Goal: Complete application form

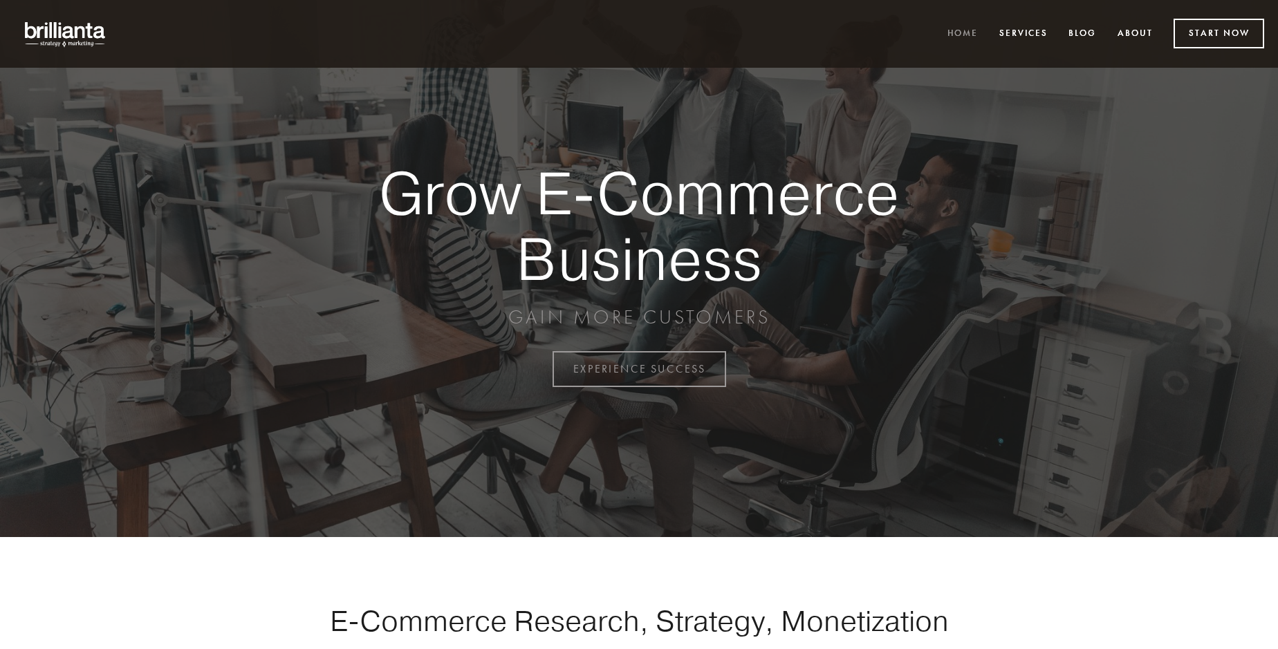
scroll to position [3625, 0]
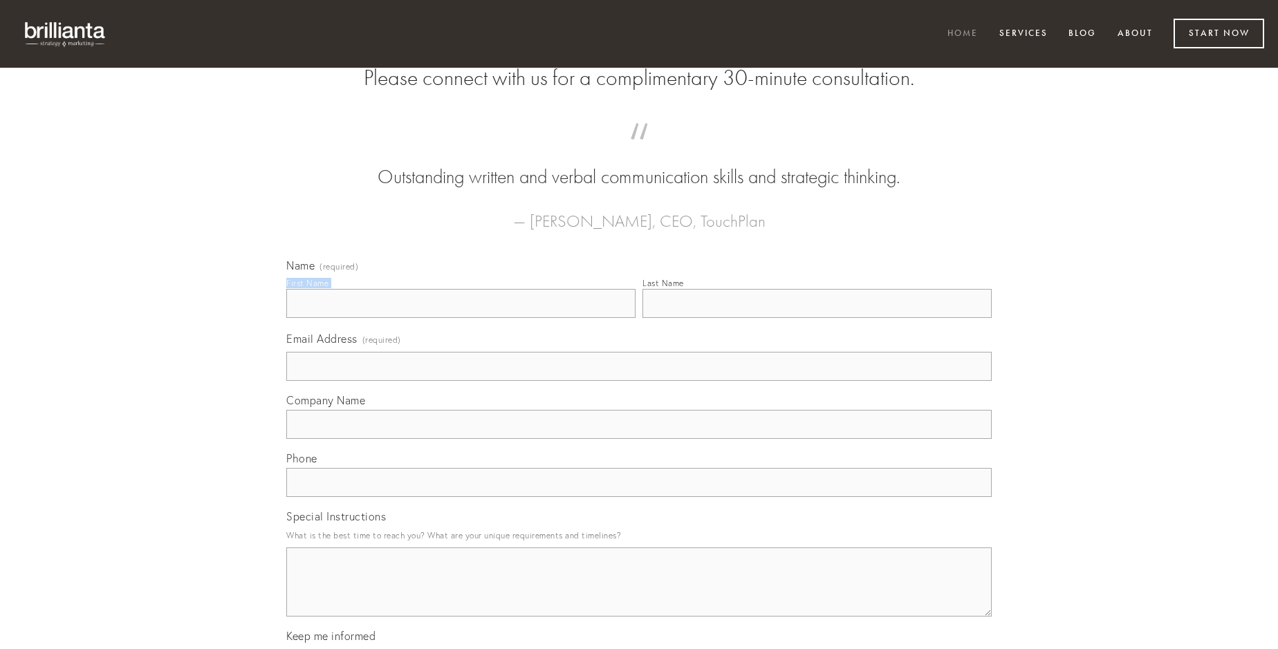
type input "[PERSON_NAME]"
click at [817, 318] on input "Last Name" at bounding box center [816, 303] width 349 height 29
type input "[PERSON_NAME]"
click at [639, 381] on input "Email Address (required)" at bounding box center [638, 366] width 705 height 29
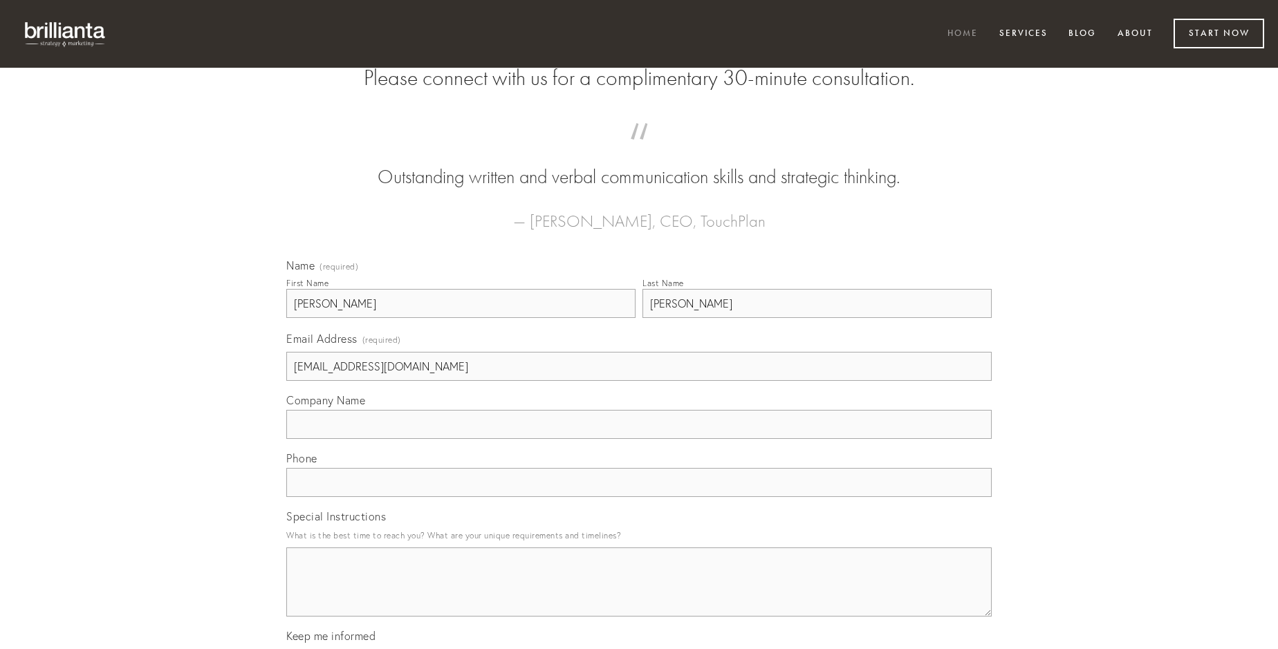
type input "[EMAIL_ADDRESS][DOMAIN_NAME]"
click at [639, 439] on input "Company Name" at bounding box center [638, 424] width 705 height 29
type input "subseco"
click at [639, 497] on input "text" at bounding box center [638, 482] width 705 height 29
click at [639, 595] on textarea "Special Instructions" at bounding box center [638, 582] width 705 height 69
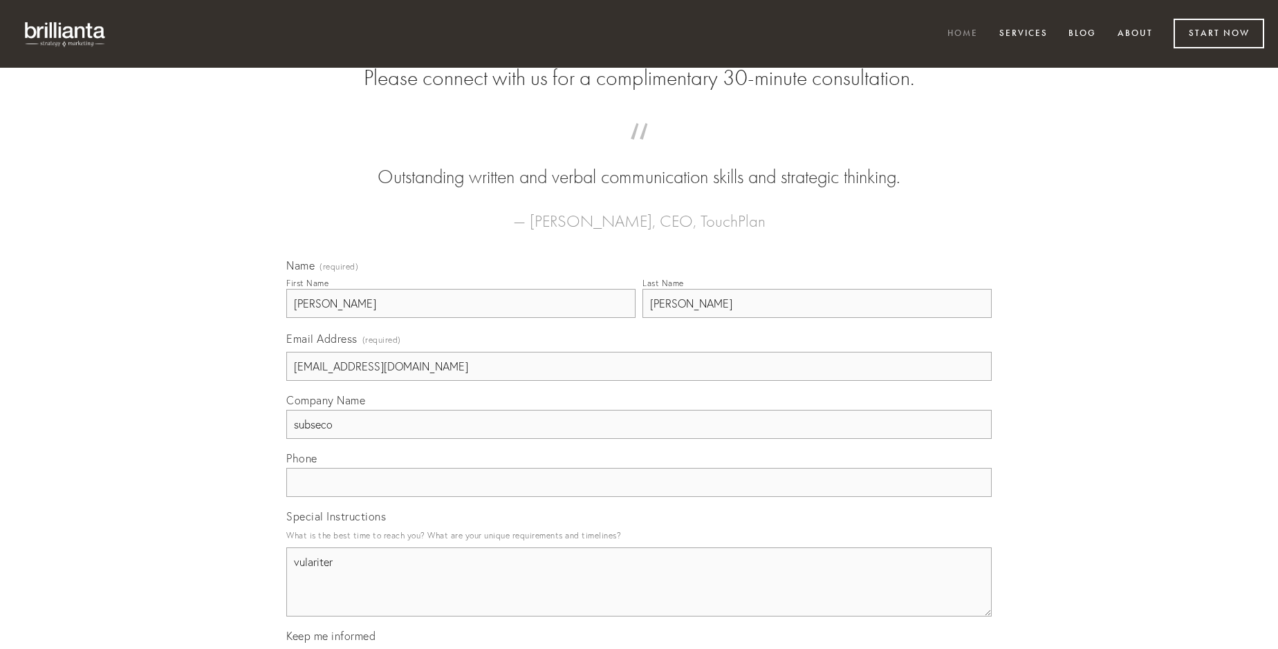
type textarea "vulariter"
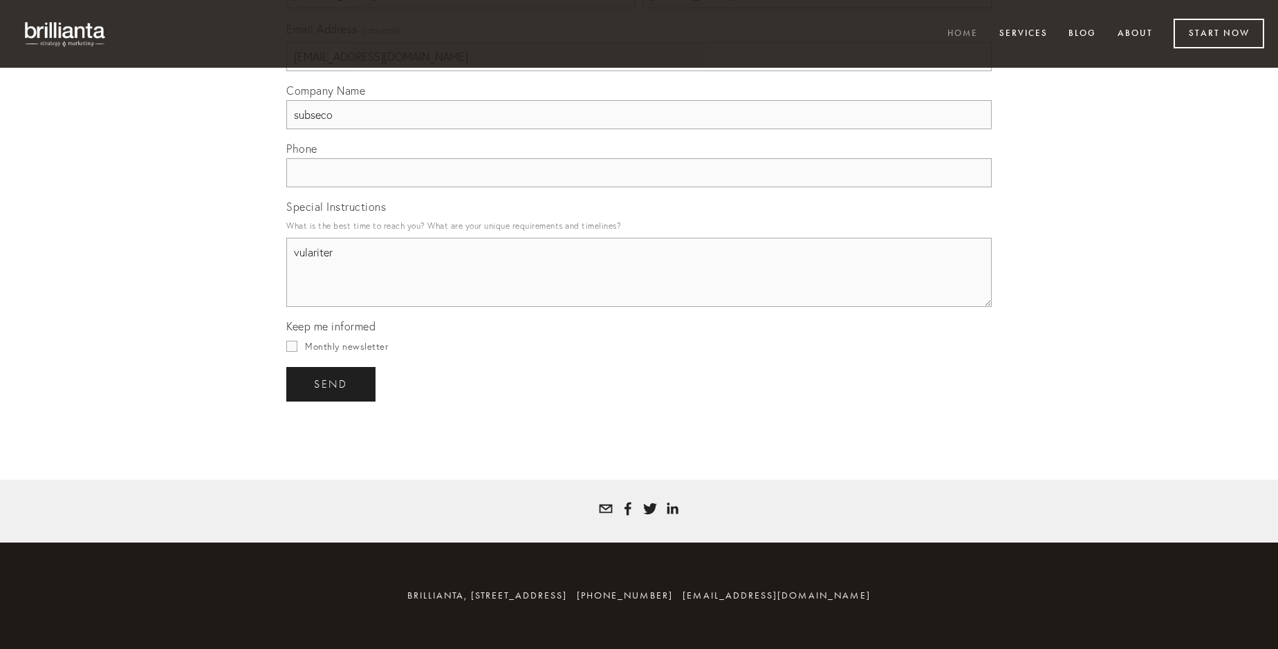
click at [332, 384] on span "send" at bounding box center [331, 384] width 34 height 12
